Goal: Information Seeking & Learning: Check status

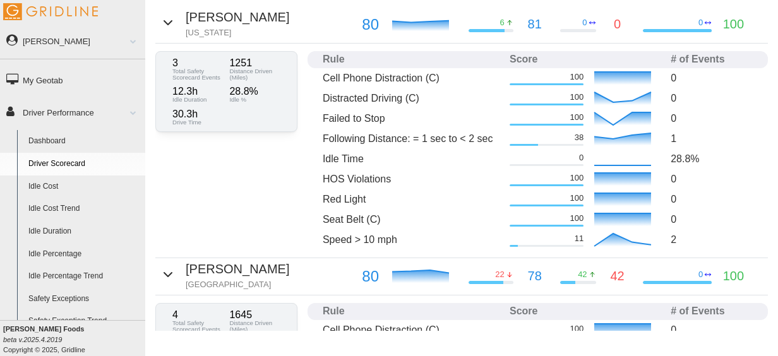
scroll to position [410, 0]
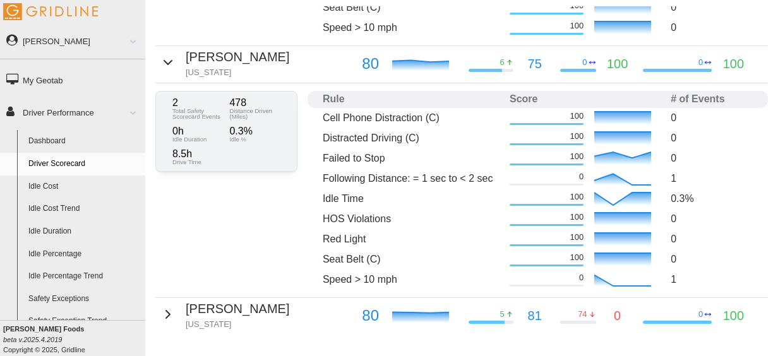
click at [62, 163] on link "Driver Scorecard" at bounding box center [84, 164] width 123 height 23
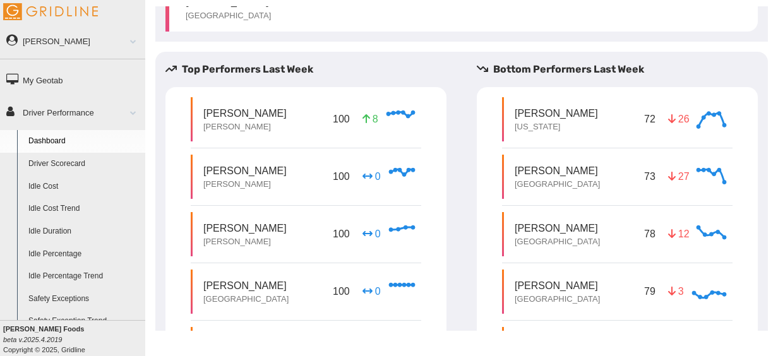
scroll to position [598, 0]
click at [76, 163] on link "Driver Scorecard" at bounding box center [84, 164] width 123 height 23
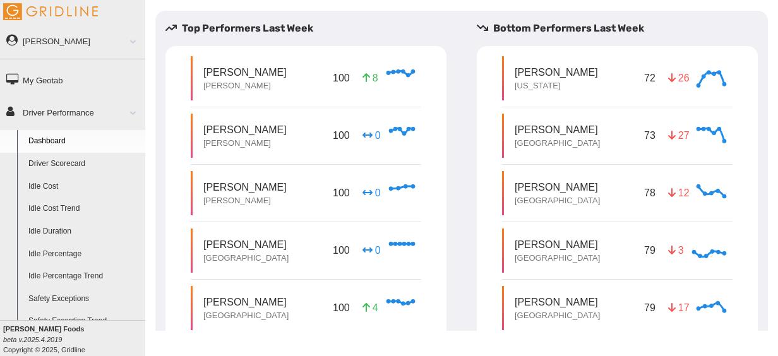
scroll to position [641, 0]
click at [67, 162] on link "Driver Scorecard" at bounding box center [84, 164] width 123 height 23
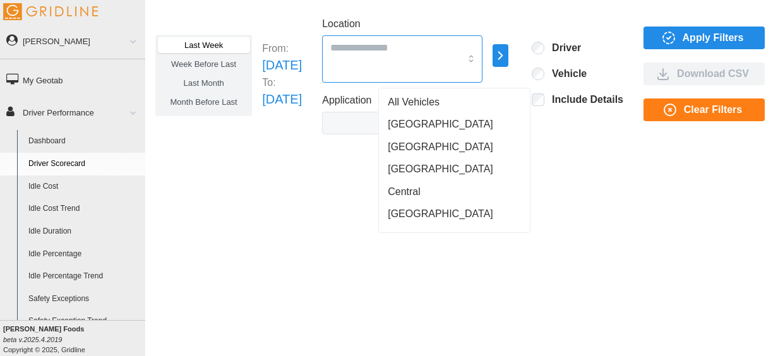
click at [454, 57] on div at bounding box center [402, 58] width 160 height 47
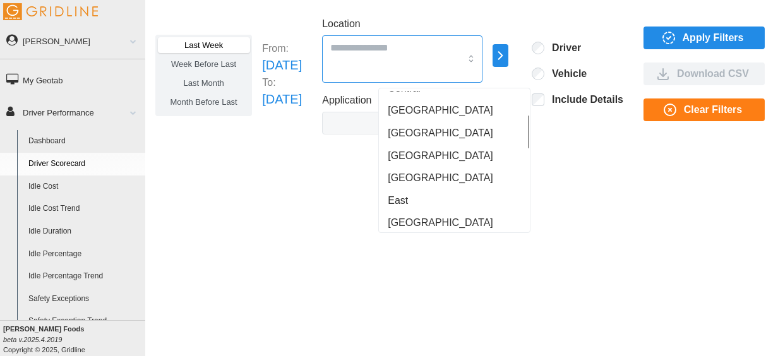
scroll to position [104, 0]
click at [410, 200] on div "East" at bounding box center [455, 200] width 146 height 23
click at [694, 30] on span "Apply Filters" at bounding box center [702, 37] width 101 height 21
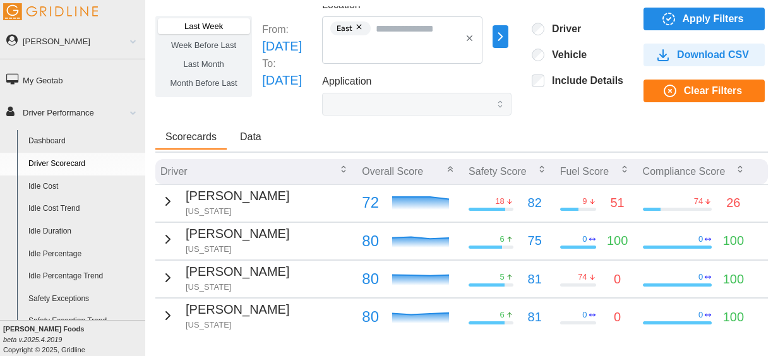
scroll to position [18, 0]
click at [294, 207] on td "Jamie Anderson New Jersey" at bounding box center [256, 203] width 202 height 37
click at [263, 202] on p "[PERSON_NAME]" at bounding box center [238, 197] width 104 height 20
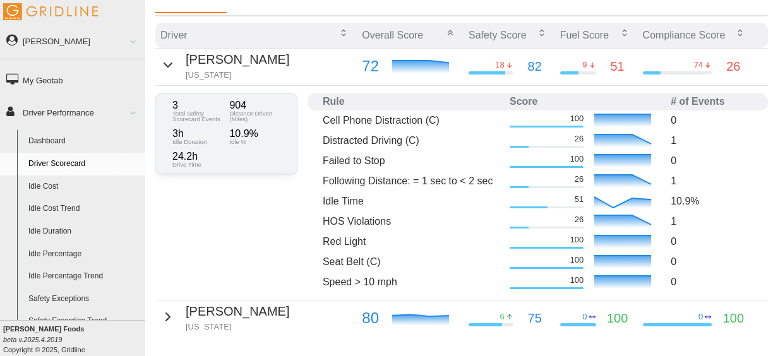
scroll to position [154, 0]
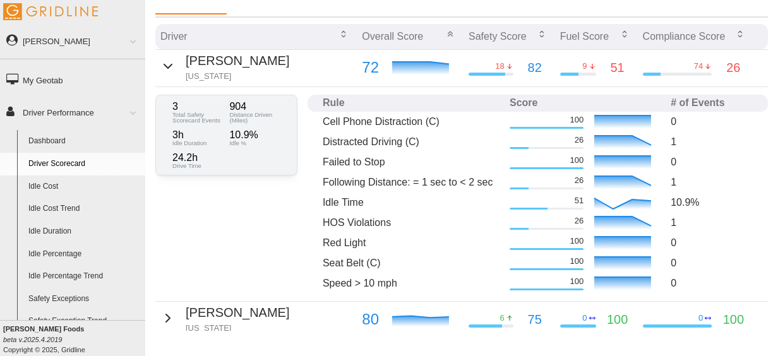
click at [254, 66] on p "[PERSON_NAME]" at bounding box center [238, 61] width 104 height 20
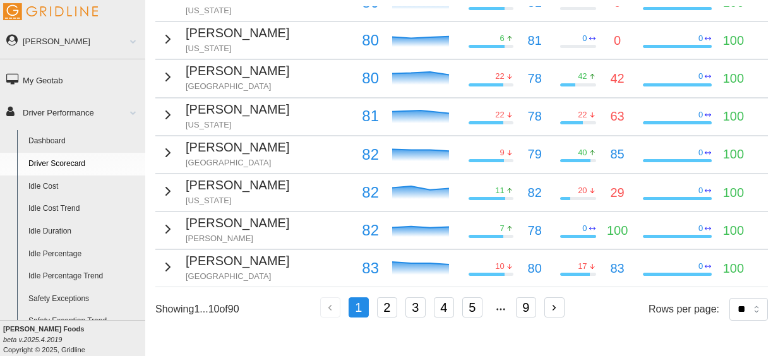
scroll to position [301, 0]
click at [388, 298] on button "2" at bounding box center [387, 308] width 20 height 20
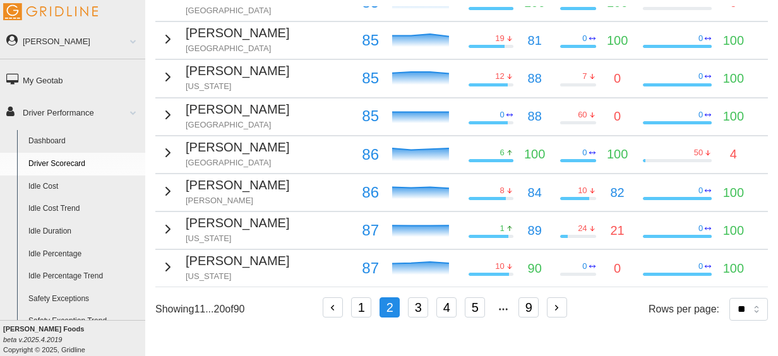
click at [270, 136] on td "Alonzo Perry Detroit" at bounding box center [256, 154] width 202 height 37
click at [282, 147] on td "Alonzo Perry Detroit" at bounding box center [256, 154] width 202 height 37
click at [264, 148] on td "Alonzo Perry Detroit" at bounding box center [256, 154] width 202 height 37
click at [165, 149] on icon "button" at bounding box center [167, 152] width 15 height 15
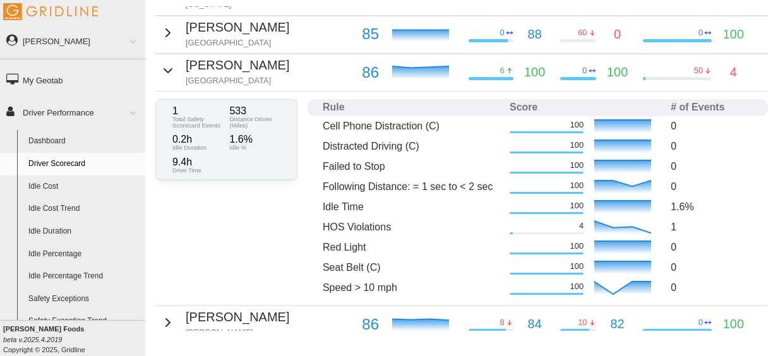
scroll to position [378, 0]
click at [165, 68] on icon "button" at bounding box center [168, 70] width 8 height 4
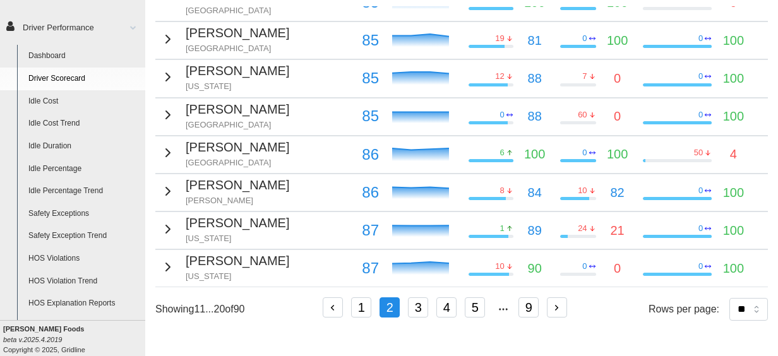
scroll to position [87, 0]
click at [67, 236] on link "Safety Exception Trend" at bounding box center [84, 235] width 123 height 23
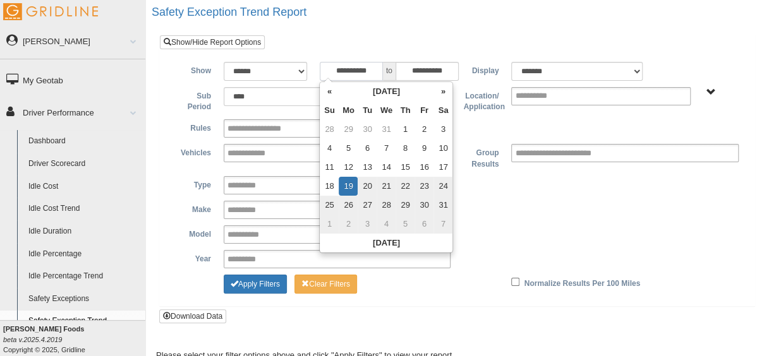
click at [366, 69] on input "**********" at bounding box center [351, 71] width 63 height 19
click at [443, 87] on th "»" at bounding box center [442, 91] width 19 height 19
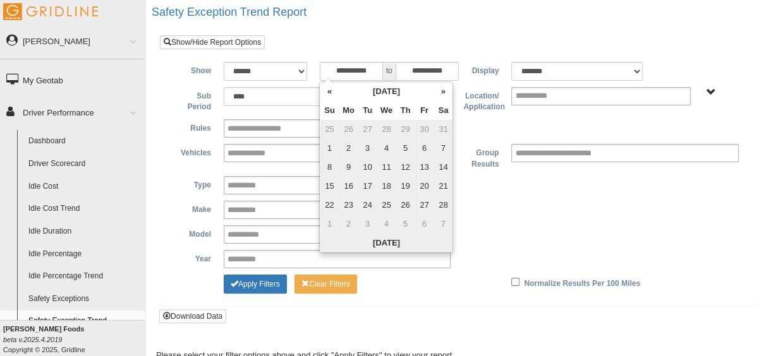
click at [389, 242] on th "Today" at bounding box center [386, 243] width 133 height 19
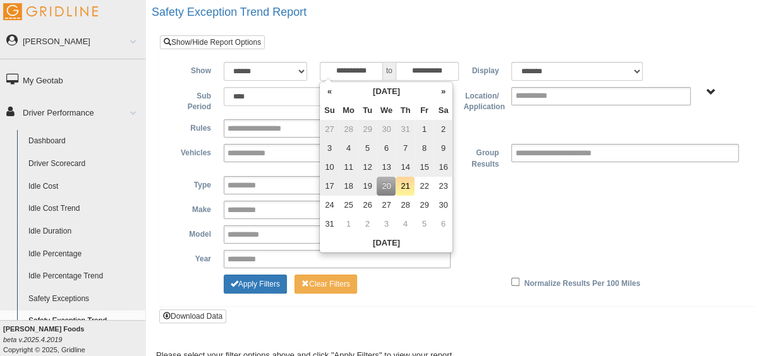
click at [424, 125] on td "1" at bounding box center [423, 129] width 19 height 19
type input "**********"
click at [527, 223] on div "**********" at bounding box center [456, 209] width 575 height 131
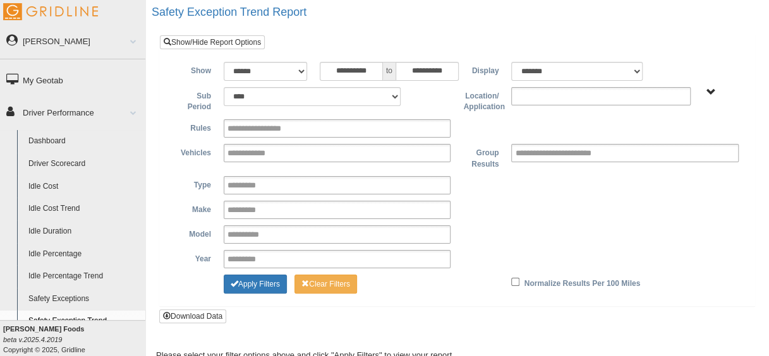
click at [583, 93] on ul at bounding box center [600, 96] width 179 height 18
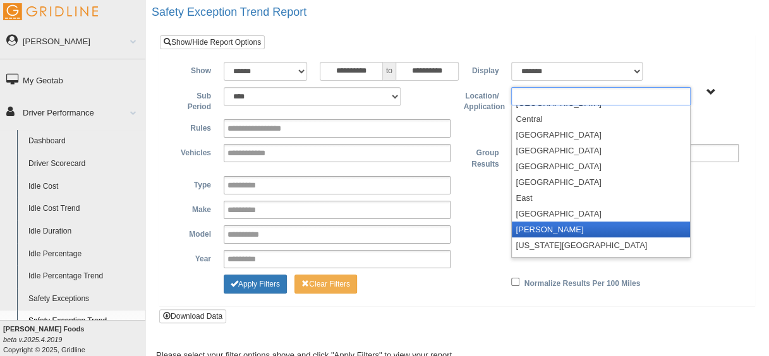
scroll to position [59, 0]
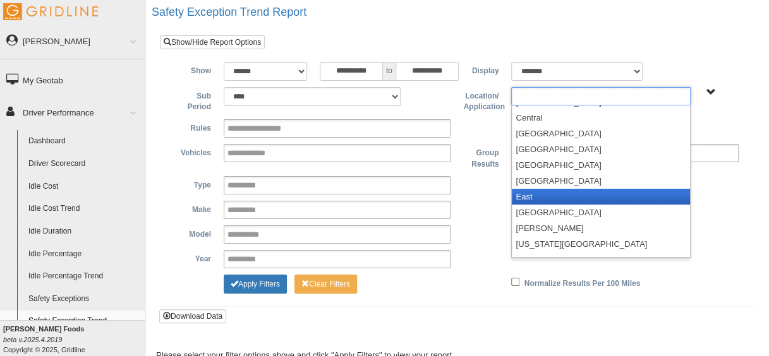
click at [548, 193] on li "East" at bounding box center [601, 197] width 178 height 16
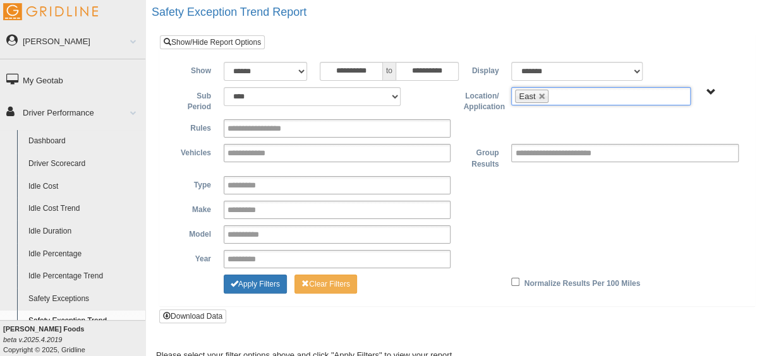
click at [524, 192] on div "**********" at bounding box center [456, 185] width 575 height 18
click at [250, 284] on button "Apply Filters" at bounding box center [255, 284] width 63 height 19
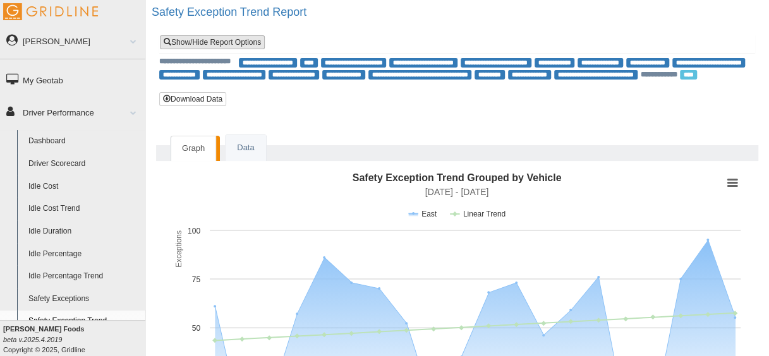
click at [232, 42] on link "Show/Hide Report Options" at bounding box center [212, 42] width 105 height 14
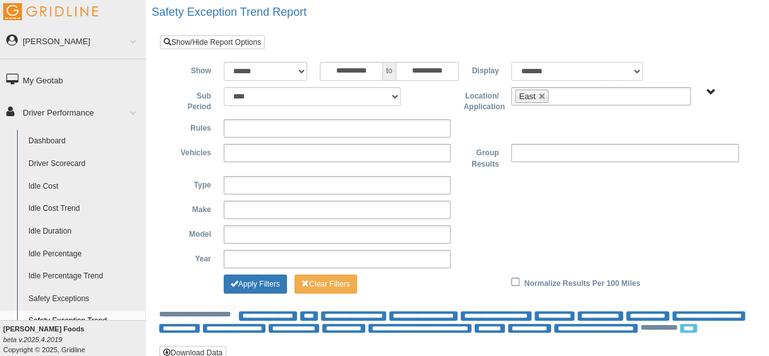
click at [615, 71] on select "******* ******" at bounding box center [576, 71] width 131 height 19
select select "**"
click at [511, 62] on select "******* ******" at bounding box center [576, 71] width 131 height 19
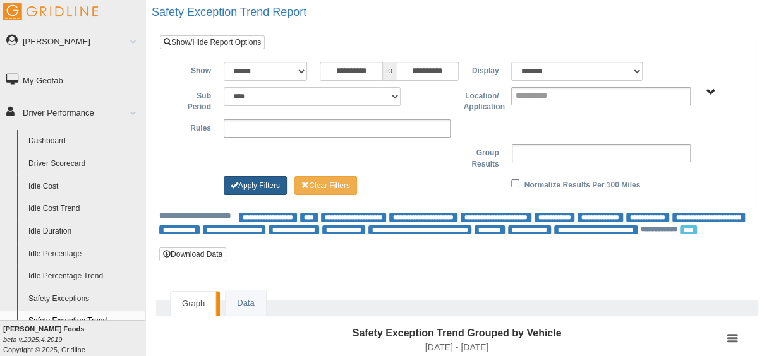
click at [268, 179] on button "Apply Filters" at bounding box center [255, 185] width 63 height 19
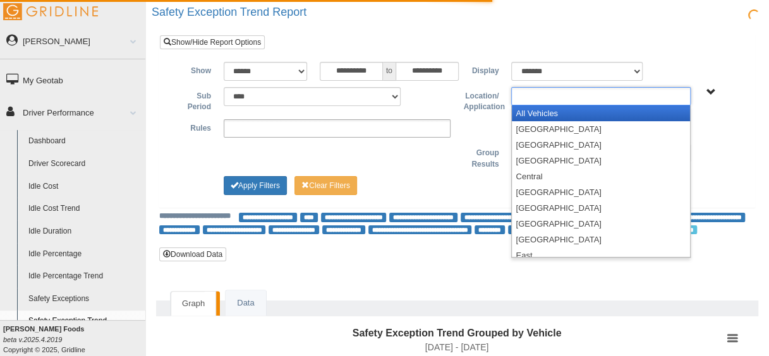
click at [640, 93] on ul at bounding box center [600, 96] width 179 height 18
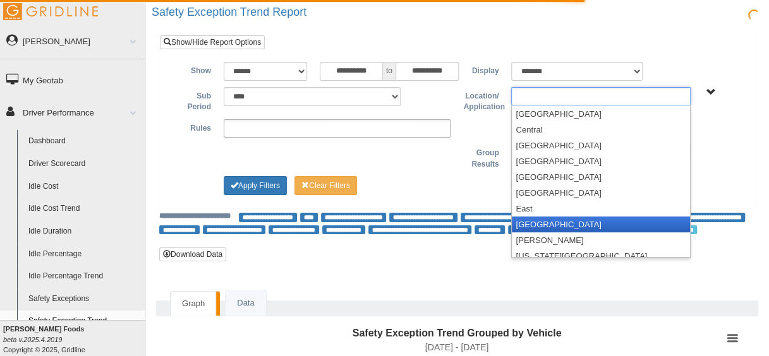
scroll to position [49, 0]
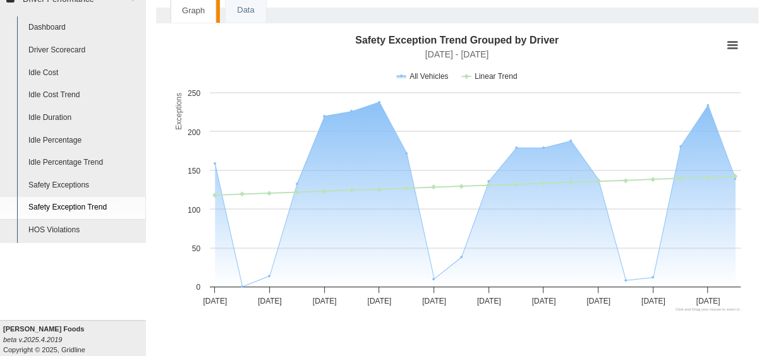
scroll to position [114, 0]
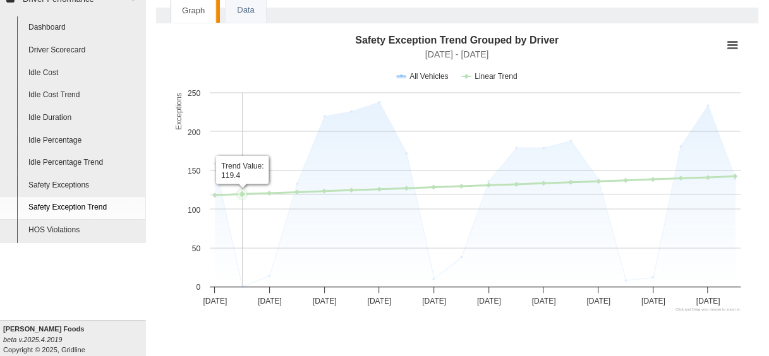
click at [63, 188] on link "Safety Exceptions" at bounding box center [84, 185] width 123 height 23
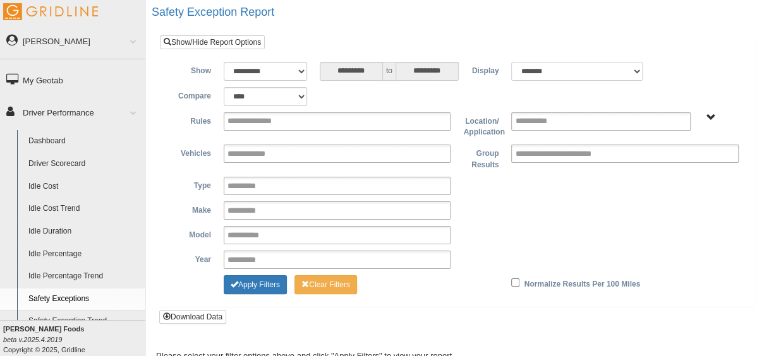
click at [607, 68] on select "******* ******" at bounding box center [576, 71] width 131 height 19
select select "**"
click at [511, 62] on select "******* ******" at bounding box center [576, 71] width 131 height 19
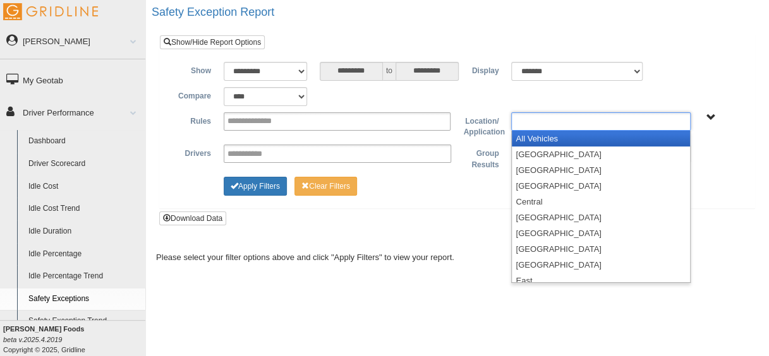
click at [586, 120] on ul at bounding box center [600, 121] width 179 height 18
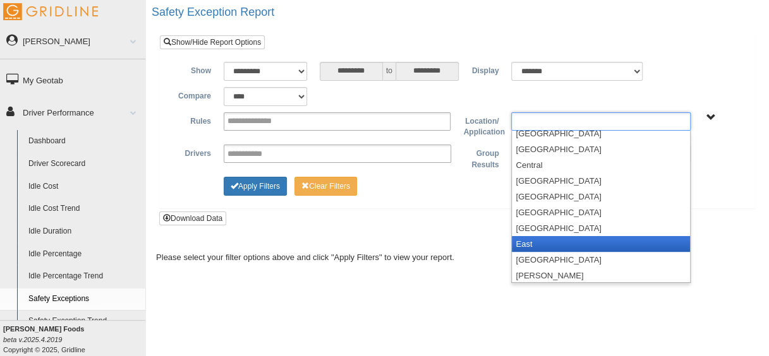
scroll to position [41, 0]
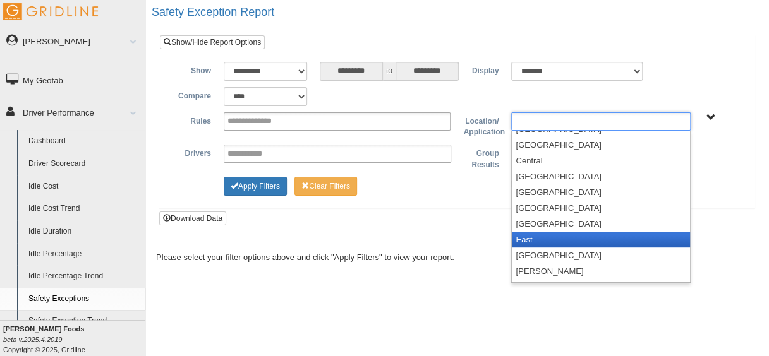
click at [543, 238] on li "East" at bounding box center [601, 240] width 178 height 16
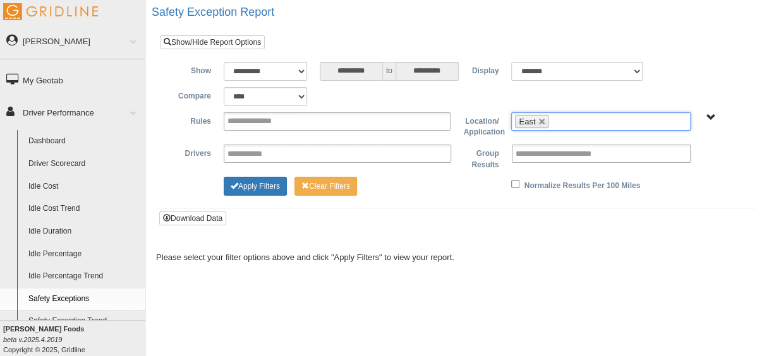
click at [466, 191] on div "Apply Filters Clear Filters Normalize Results Per 100 Miles" at bounding box center [456, 184] width 575 height 15
click at [262, 181] on button "Apply Filters" at bounding box center [255, 186] width 63 height 19
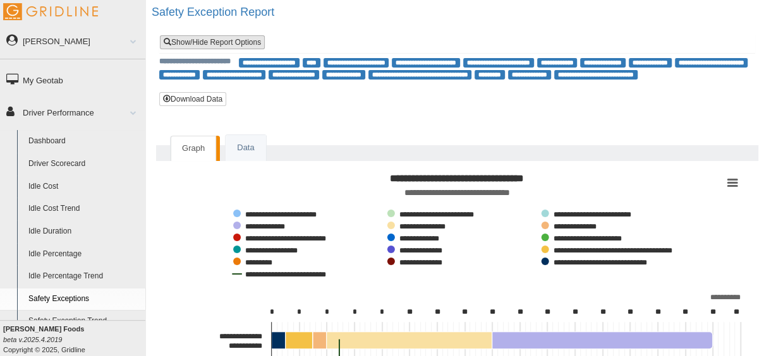
click at [215, 42] on link "Show/Hide Report Options" at bounding box center [212, 42] width 105 height 14
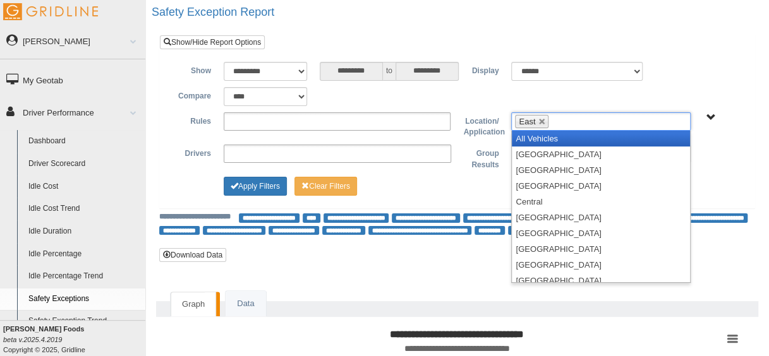
click at [538, 116] on li "East" at bounding box center [531, 121] width 33 height 13
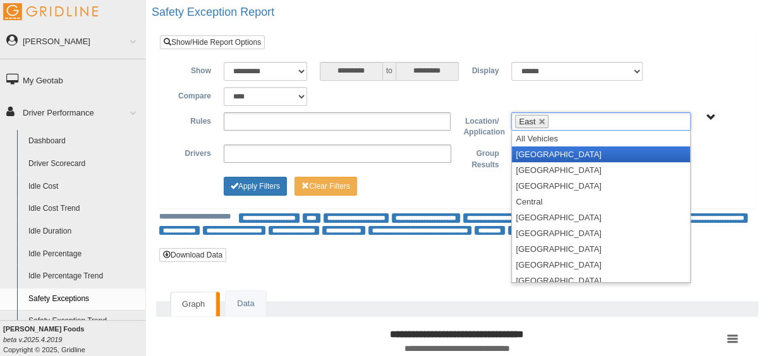
click at [560, 152] on li "[GEOGRAPHIC_DATA]" at bounding box center [601, 155] width 178 height 16
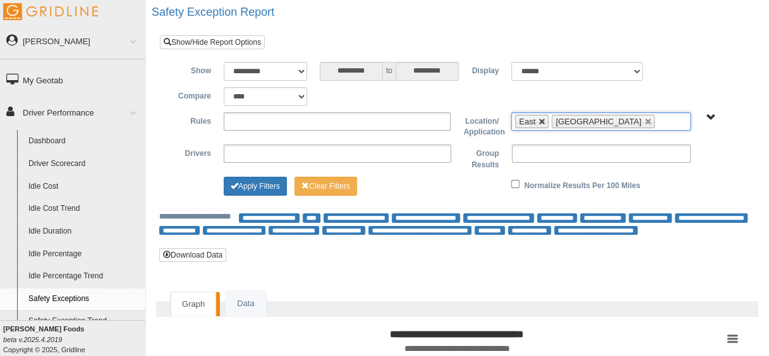
click at [541, 121] on link at bounding box center [542, 122] width 8 height 8
click at [251, 186] on button "Apply Filters" at bounding box center [255, 186] width 63 height 19
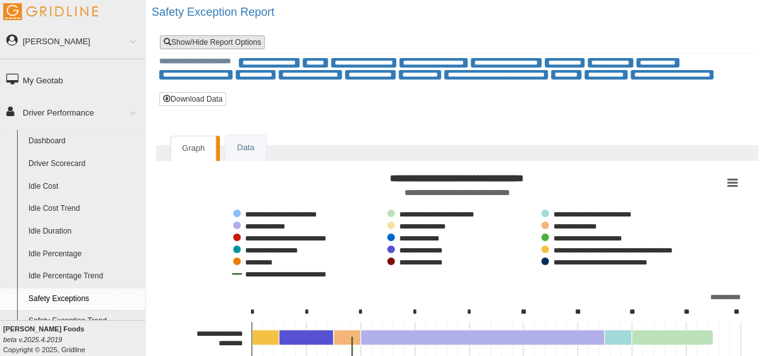
click at [227, 38] on link "Show/Hide Report Options" at bounding box center [212, 42] width 105 height 14
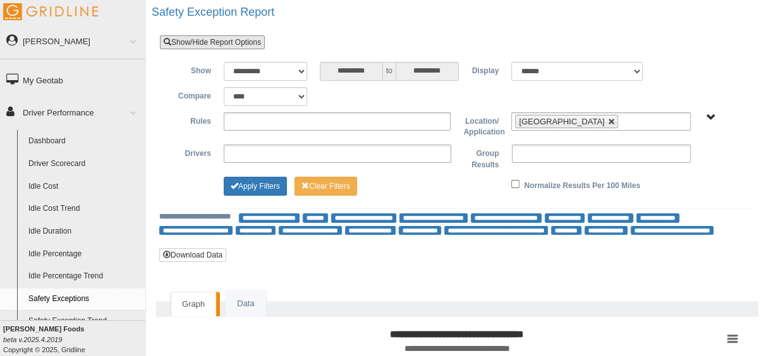
click at [608, 121] on link at bounding box center [612, 122] width 8 height 8
type input "**********"
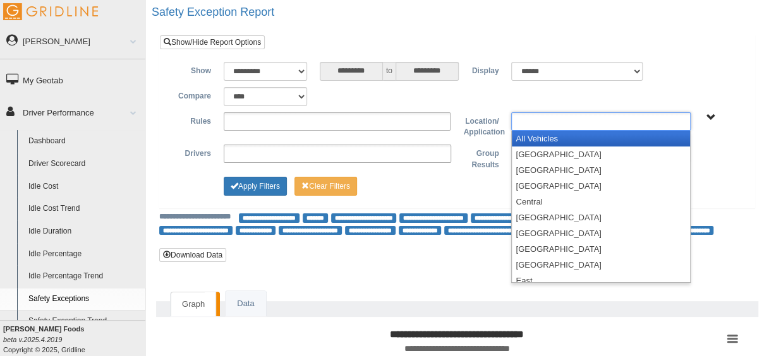
click at [552, 121] on input "text" at bounding box center [542, 122] width 54 height 16
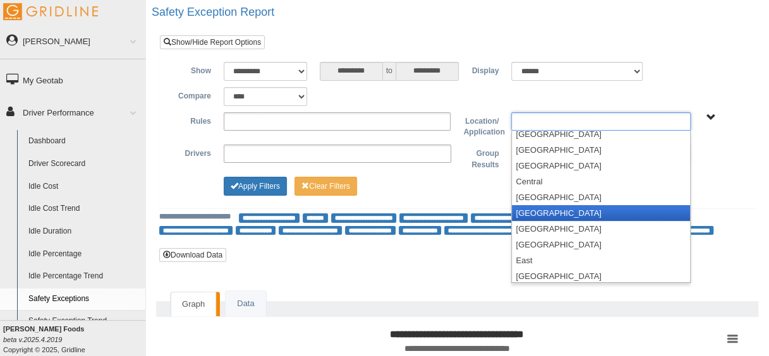
scroll to position [21, 0]
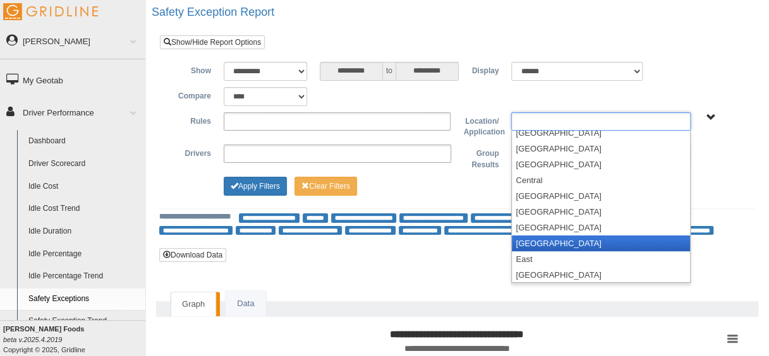
click at [555, 243] on li "[GEOGRAPHIC_DATA]" at bounding box center [601, 244] width 178 height 16
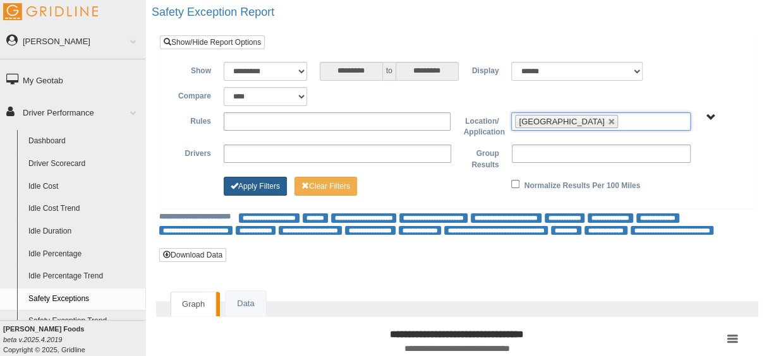
click at [268, 181] on button "Apply Filters" at bounding box center [255, 186] width 63 height 19
